Goal: Task Accomplishment & Management: Use online tool/utility

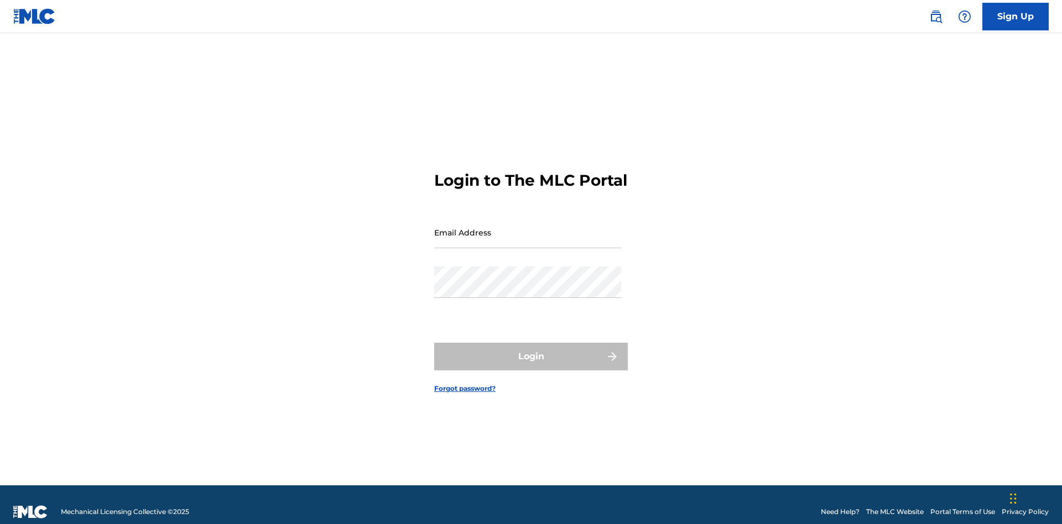
scroll to position [14, 0]
click at [528, 227] on input "Email Address" at bounding box center [527, 233] width 187 height 32
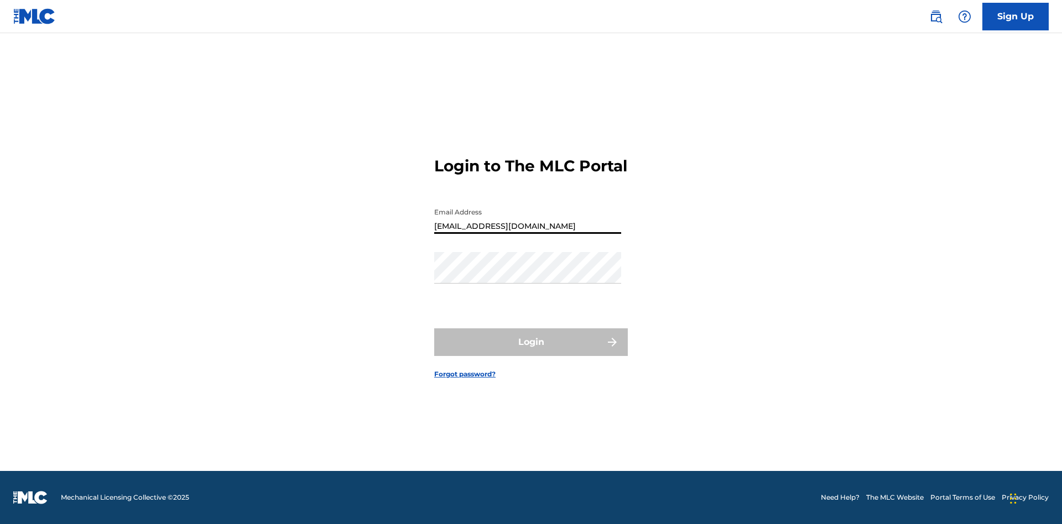
type input "[EMAIL_ADDRESS][DOMAIN_NAME]"
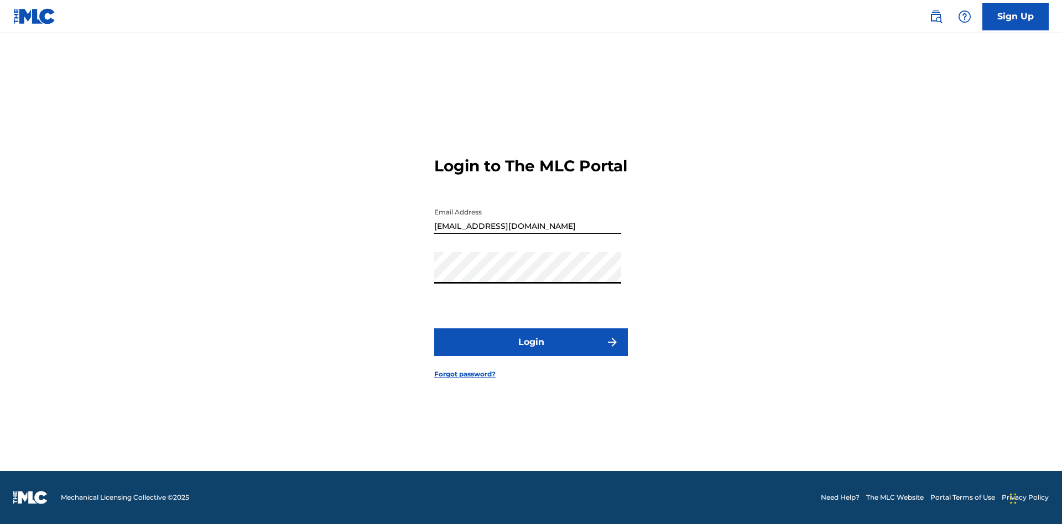
click at [531, 352] on button "Login" at bounding box center [531, 343] width 194 height 28
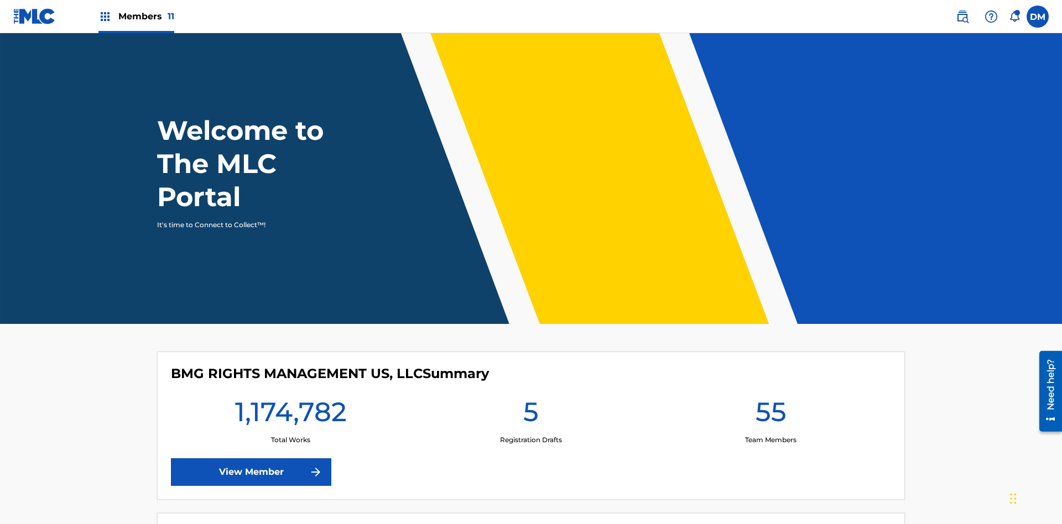
click at [136, 16] on span "Members 11" at bounding box center [146, 16] width 56 height 13
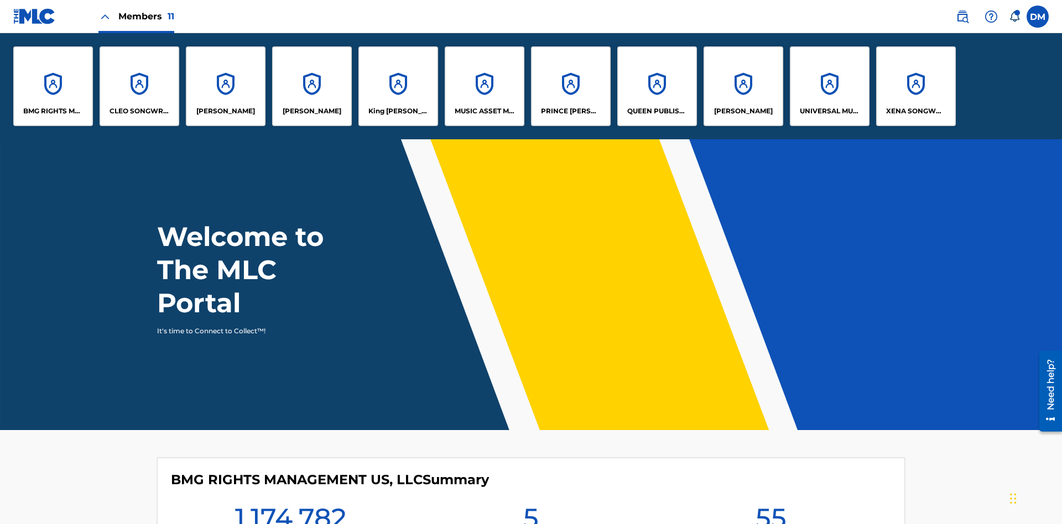
click at [312, 111] on p "[PERSON_NAME]" at bounding box center [312, 111] width 59 height 10
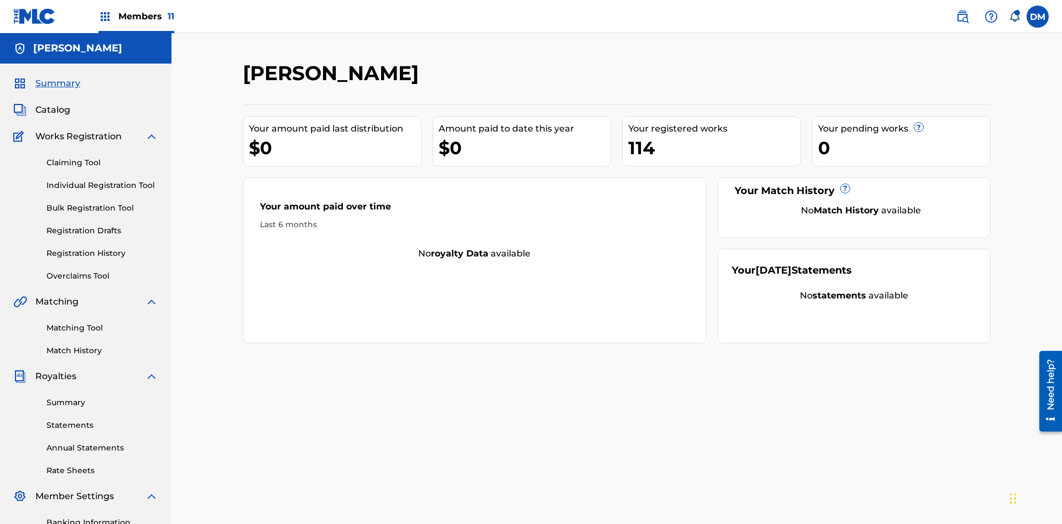
click at [102, 157] on link "Claiming Tool" at bounding box center [102, 163] width 112 height 12
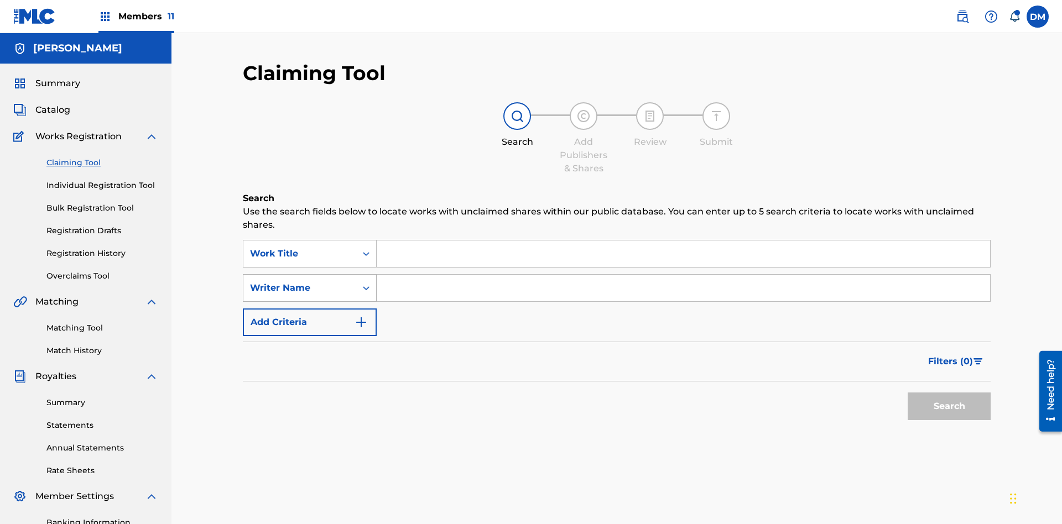
click at [300, 282] on div "Writer Name" at bounding box center [300, 288] width 100 height 13
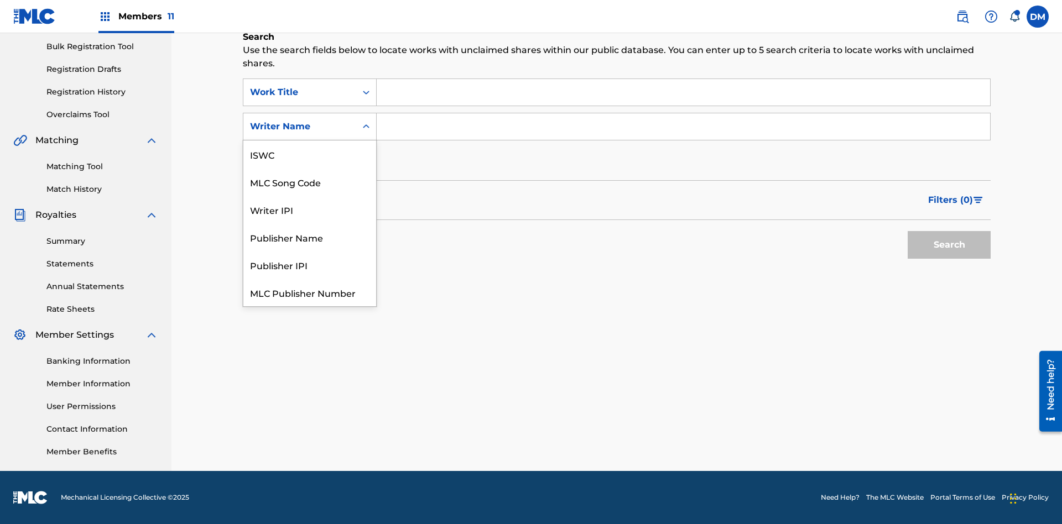
scroll to position [28, 0]
click at [310, 154] on div "MLC Song Code" at bounding box center [309, 154] width 133 height 28
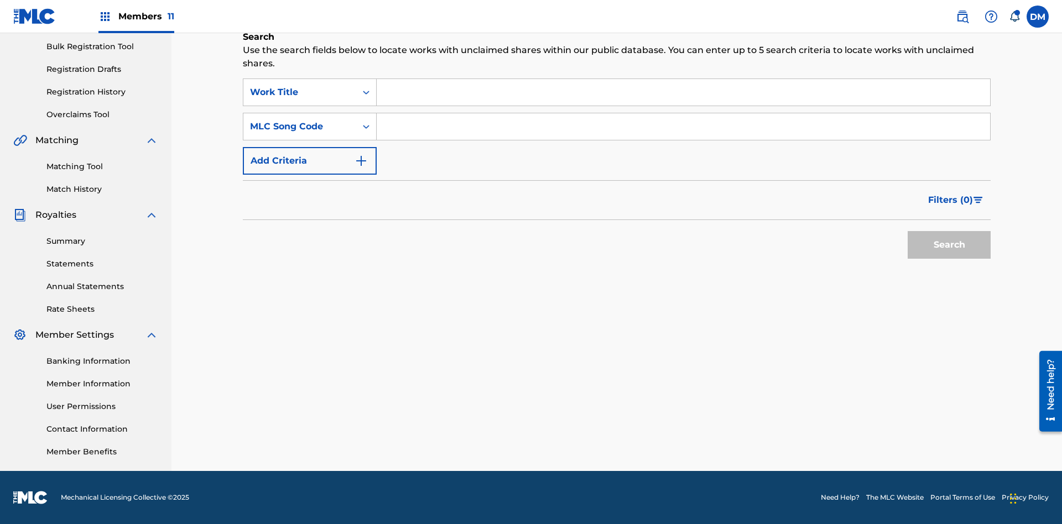
click at [683, 92] on input "Search Form" at bounding box center [683, 92] width 613 height 27
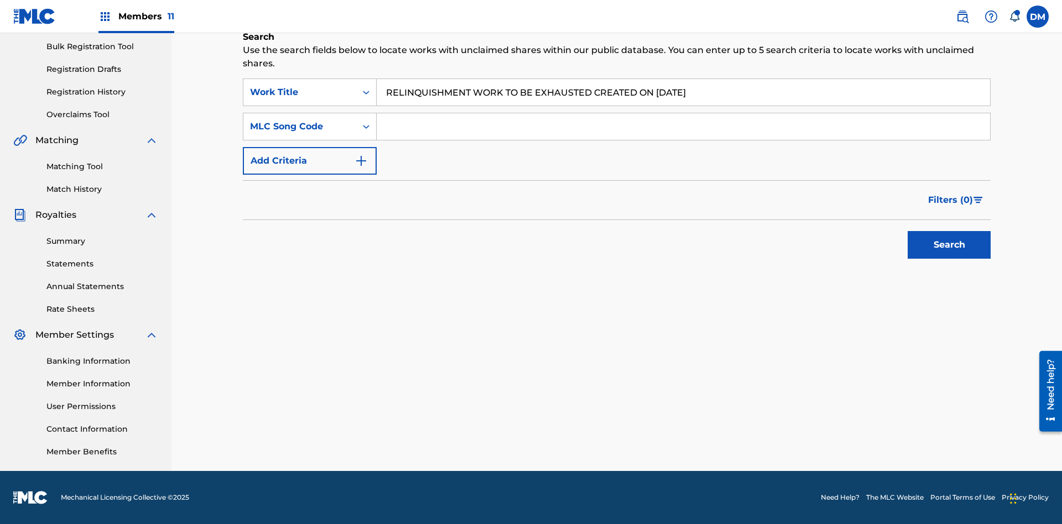
type input "RELINQUISHMENT WORK TO BE EXHAUSTED CREATED ON [DATE]"
click at [683, 127] on input "Search Form" at bounding box center [683, 126] width 613 height 27
type input "RC678I"
click at [949, 245] on button "Search" at bounding box center [949, 245] width 83 height 28
